Goal: Transaction & Acquisition: Subscribe to service/newsletter

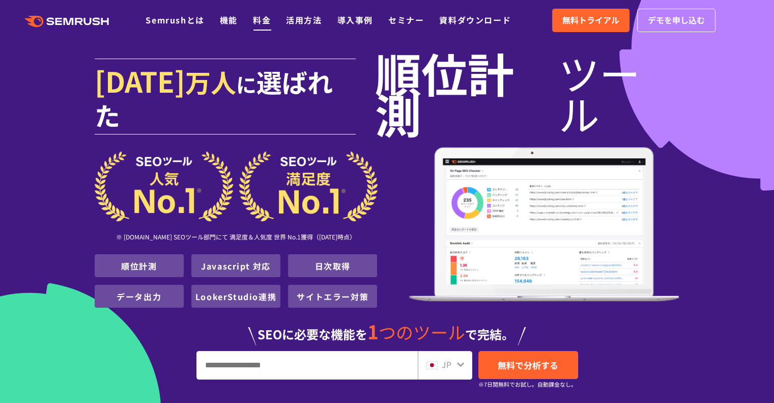
click at [261, 19] on link "料金" at bounding box center [262, 20] width 18 height 12
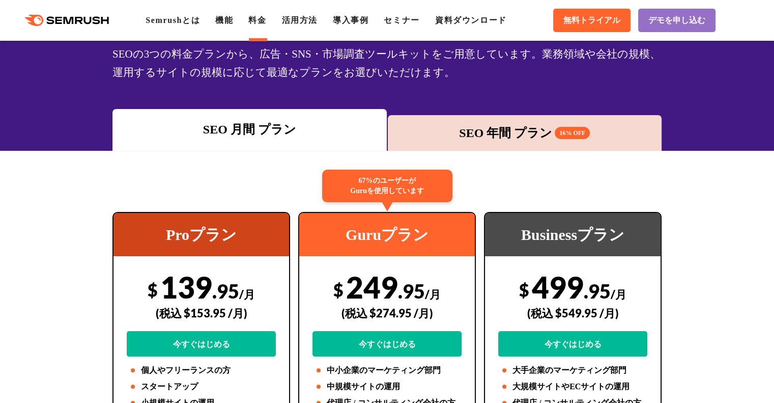
scroll to position [81, 0]
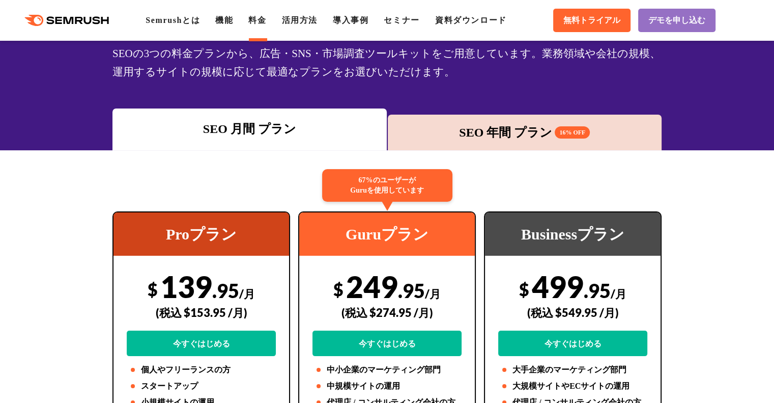
click at [462, 120] on div "SEO 年間 プラン 16% OFF" at bounding box center [525, 133] width 274 height 36
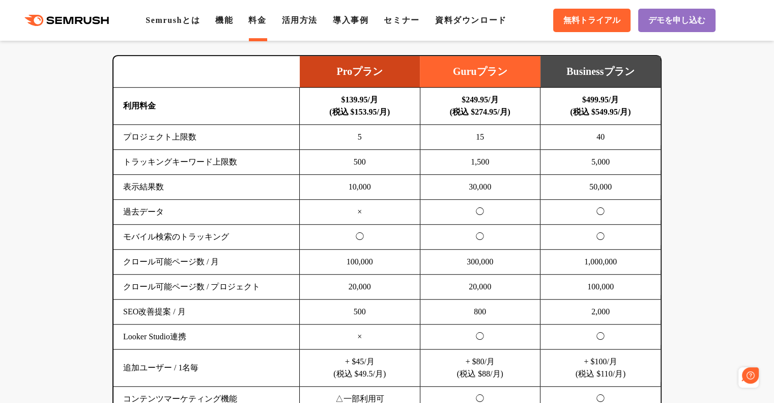
scroll to position [0, 0]
drag, startPoint x: 346, startPoint y: 163, endPoint x: 248, endPoint y: 228, distance: 117.2
click at [248, 228] on td "モバイル検索のトラッキング" at bounding box center [207, 236] width 186 height 25
